Goal: Information Seeking & Learning: Learn about a topic

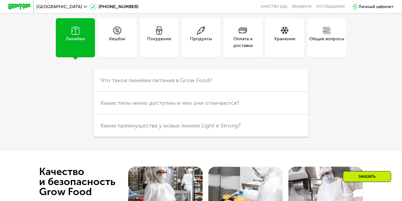
scroll to position [1336, 0]
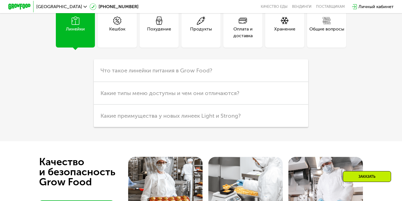
click at [119, 47] on div "Кешбэк" at bounding box center [117, 27] width 39 height 39
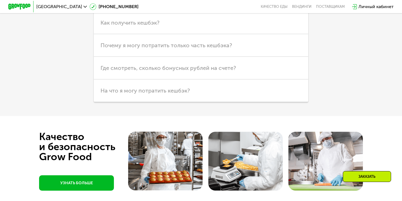
scroll to position [1420, 0]
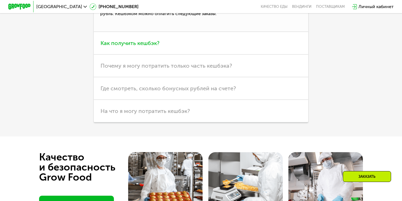
click at [123, 54] on h3 "Как получить кешбэк?" at bounding box center [201, 43] width 214 height 23
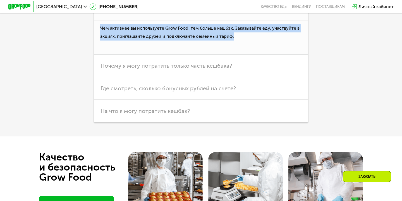
drag, startPoint x: 99, startPoint y: 75, endPoint x: 239, endPoint y: 85, distance: 140.7
click at [239, 55] on p "Чем активнее вы используете Grow Food, тем больше кешбэк. Заказывайте еду, учас…" at bounding box center [201, 37] width 214 height 34
copy p "Чем активнее вы используете Grow Food, тем больше кешбэк. Заказывайте еду, учас…"
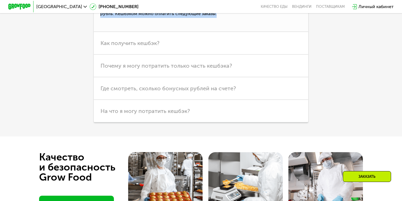
drag, startPoint x: 275, startPoint y: 53, endPoint x: 273, endPoint y: 59, distance: 5.9
click at [273, 32] on p "Это часть потраченных денег, которая возвращается вам на счет в виде бонусов. 1…" at bounding box center [201, 15] width 214 height 34
copy p "1 бонус = 1 рубль. Кешбэком можно оплатить следующие заказы."
click at [134, 77] on h3 "Почему я могу потратить только часть кешбэка?" at bounding box center [201, 65] width 214 height 23
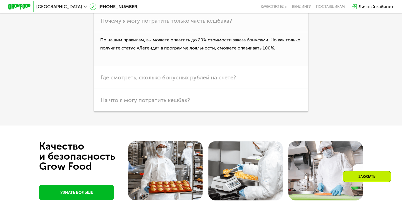
scroll to position [1433, 0]
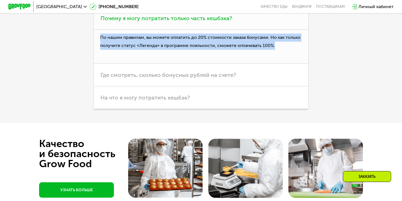
drag, startPoint x: 101, startPoint y: 85, endPoint x: 280, endPoint y: 93, distance: 178.6
click at [279, 64] on p "По нашим правилам, вы можете оплатить до 20% стоимости заказа бонусами. Но как …" at bounding box center [201, 47] width 214 height 34
copy p "По нашим правилам, вы можете оплатить до 20% стоимости заказа бонусами. Но как …"
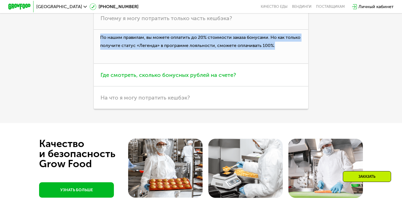
click at [173, 86] on h3 "Где смотреть, сколько бонусных рублей на счете?" at bounding box center [201, 75] width 214 height 23
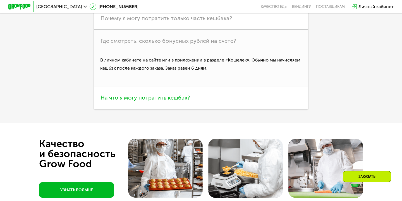
click at [130, 101] on span "На что я могу потратить кешбэк?" at bounding box center [144, 97] width 89 height 7
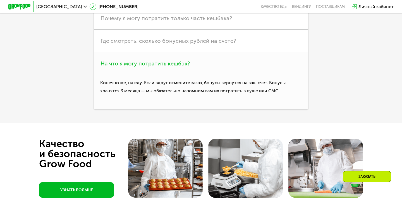
click at [125, 75] on h3 "На что я могу потратить кешбэк?" at bounding box center [201, 63] width 214 height 23
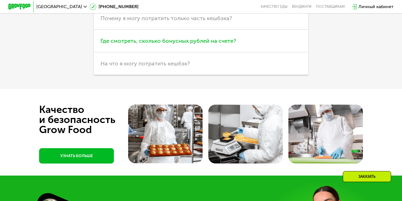
click at [128, 44] on span "Где смотреть, сколько бонусных рублей на счете?" at bounding box center [167, 40] width 135 height 7
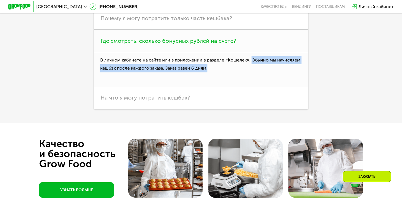
drag, startPoint x: 217, startPoint y: 121, endPoint x: 250, endPoint y: 108, distance: 34.8
click at [250, 87] on p "В личном кабинете на сайте или в приложении в разделе «Кошелек». Обычно мы начи…" at bounding box center [201, 69] width 214 height 34
copy p "Обычно мы начисляем кешбэк после каждого заказа. Заказ равен 6 дням."
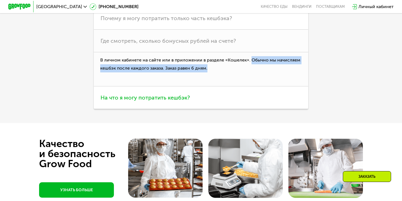
click at [116, 109] on h3 "На что я могу потратить кешбэк?" at bounding box center [201, 97] width 214 height 23
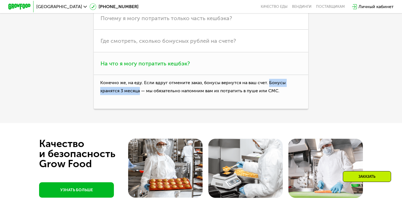
drag, startPoint x: 268, startPoint y: 130, endPoint x: 140, endPoint y: 138, distance: 129.0
click at [140, 109] on p "Конечно же, на еду. Если вдруг отмените заказ, бонусы вернутся на ваш счет. Бон…" at bounding box center [201, 92] width 214 height 34
copy p "Бонусы хранятся 3 месяца"
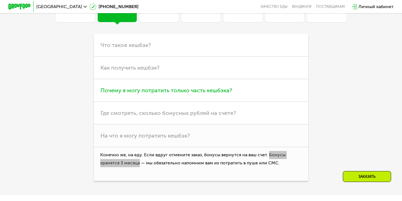
scroll to position [1362, 0]
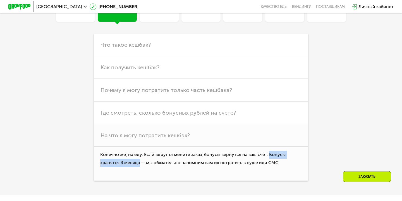
click at [203, 13] on div "Продукты" at bounding box center [201, 6] width 22 height 13
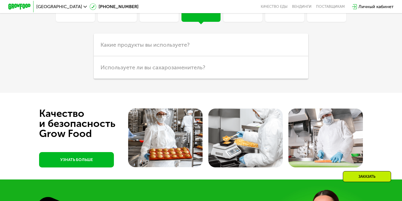
click at [280, 13] on div "Хранение" at bounding box center [284, 6] width 21 height 13
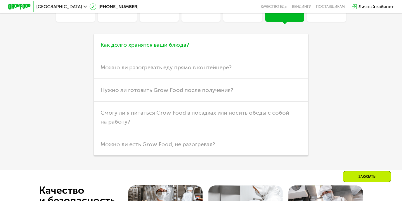
click at [166, 48] on span "Как долго хранятся ваши блюда?" at bounding box center [144, 44] width 88 height 7
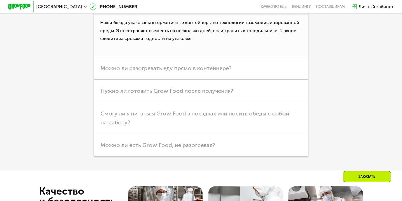
scroll to position [1412, 0]
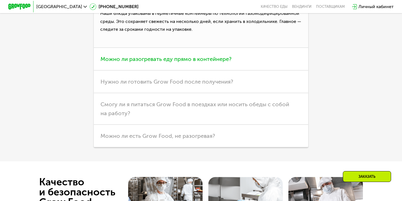
click at [119, 70] on h3 "Можно ли разогревать еду прямо в контейнере?" at bounding box center [201, 59] width 214 height 23
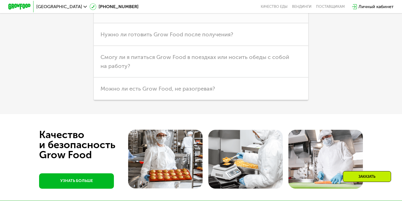
scroll to position [1427, 0]
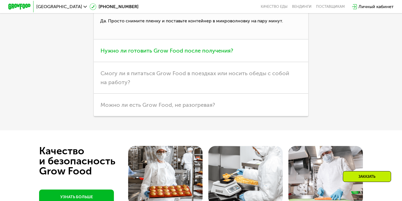
click at [126, 54] on span "Нужно ли готовить Grow Food после получения?" at bounding box center [166, 50] width 133 height 7
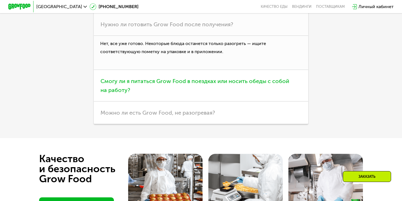
click at [109, 93] on span "Смогу ли я питаться Grow Food в поездках или носить обеды с собой на работу?" at bounding box center [194, 86] width 189 height 16
